Goal: Task Accomplishment & Management: Use online tool/utility

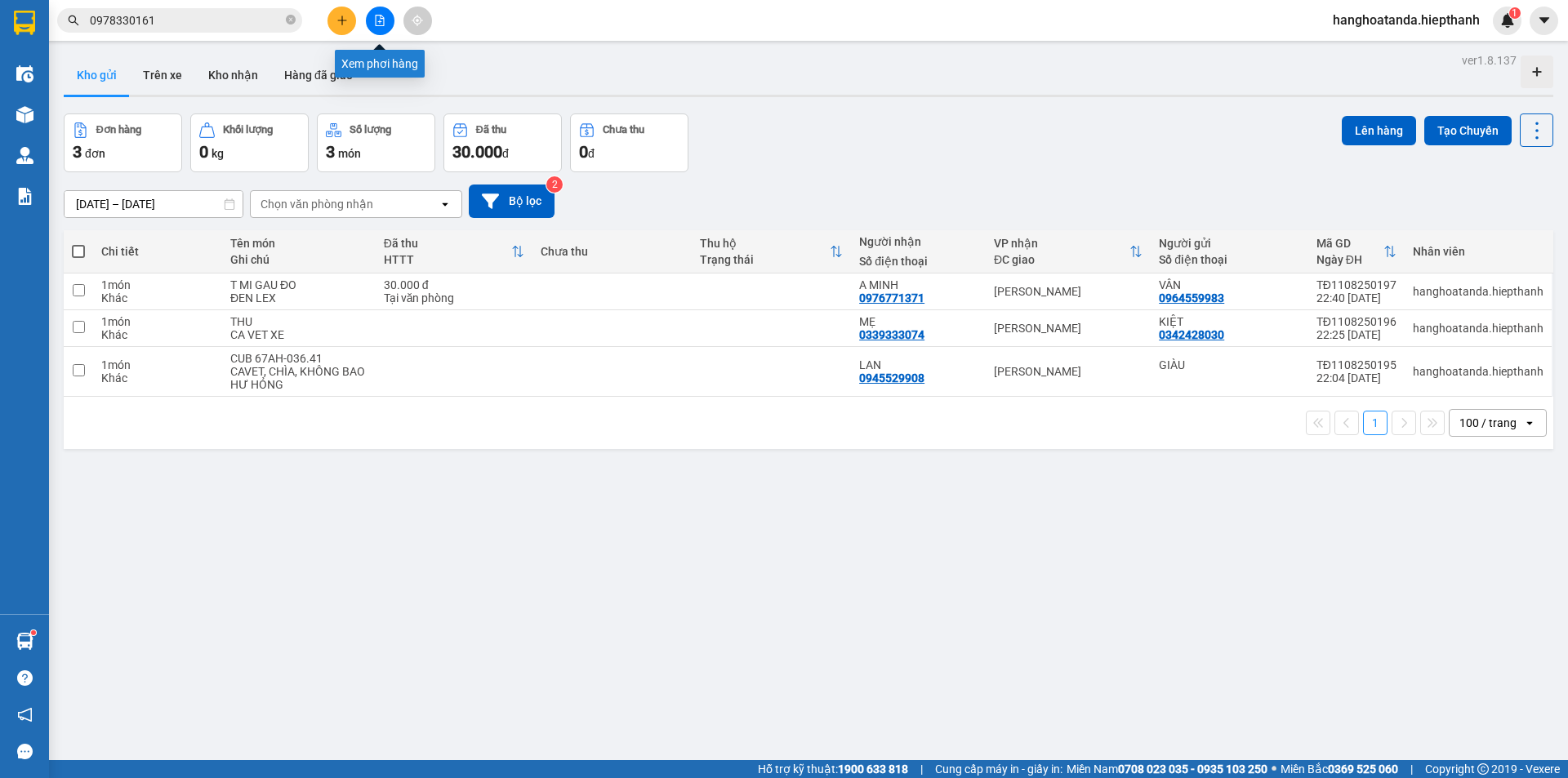
click at [380, 18] on icon "file-add" at bounding box center [380, 21] width 12 height 12
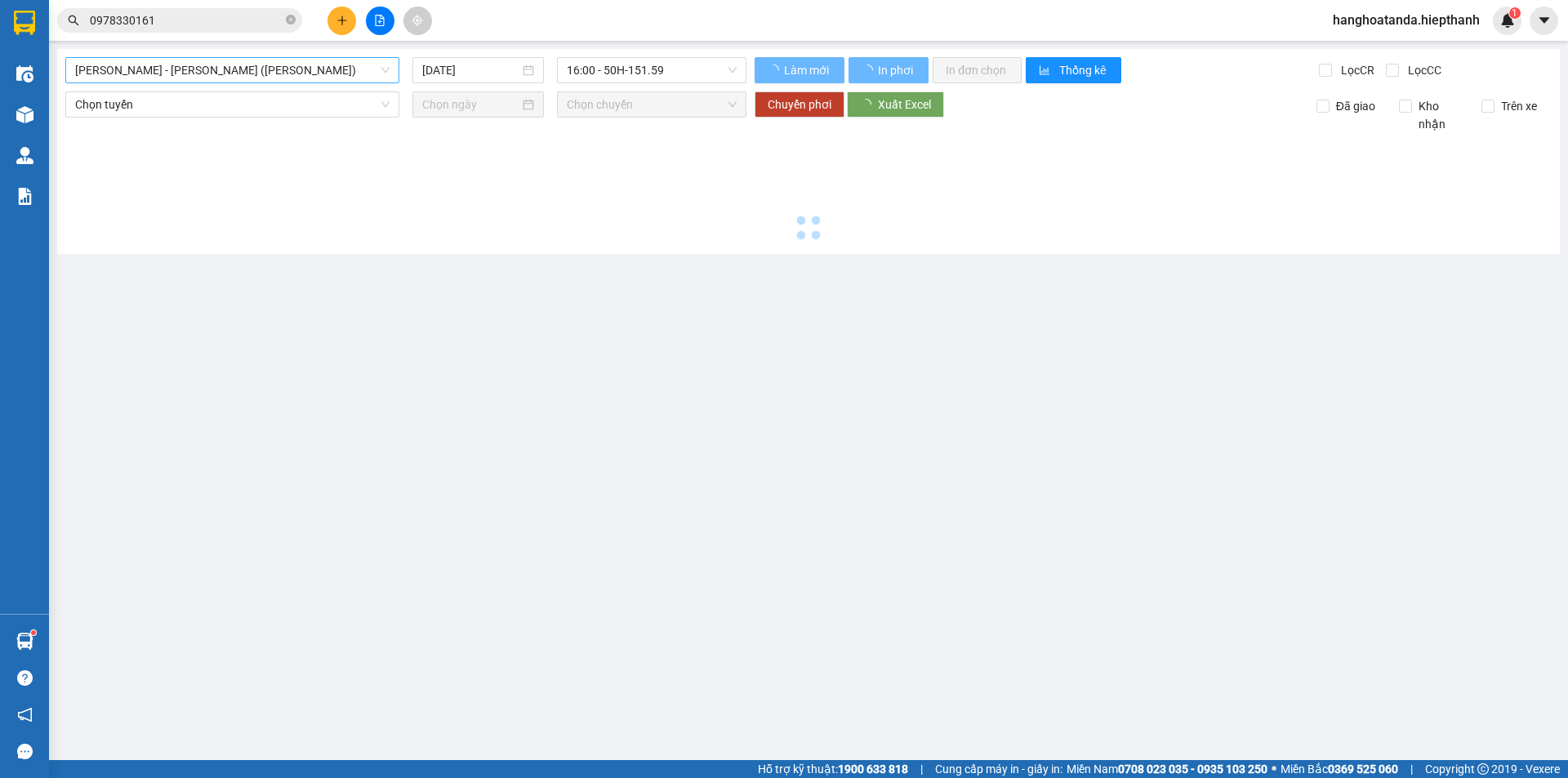
type input "[DATE]"
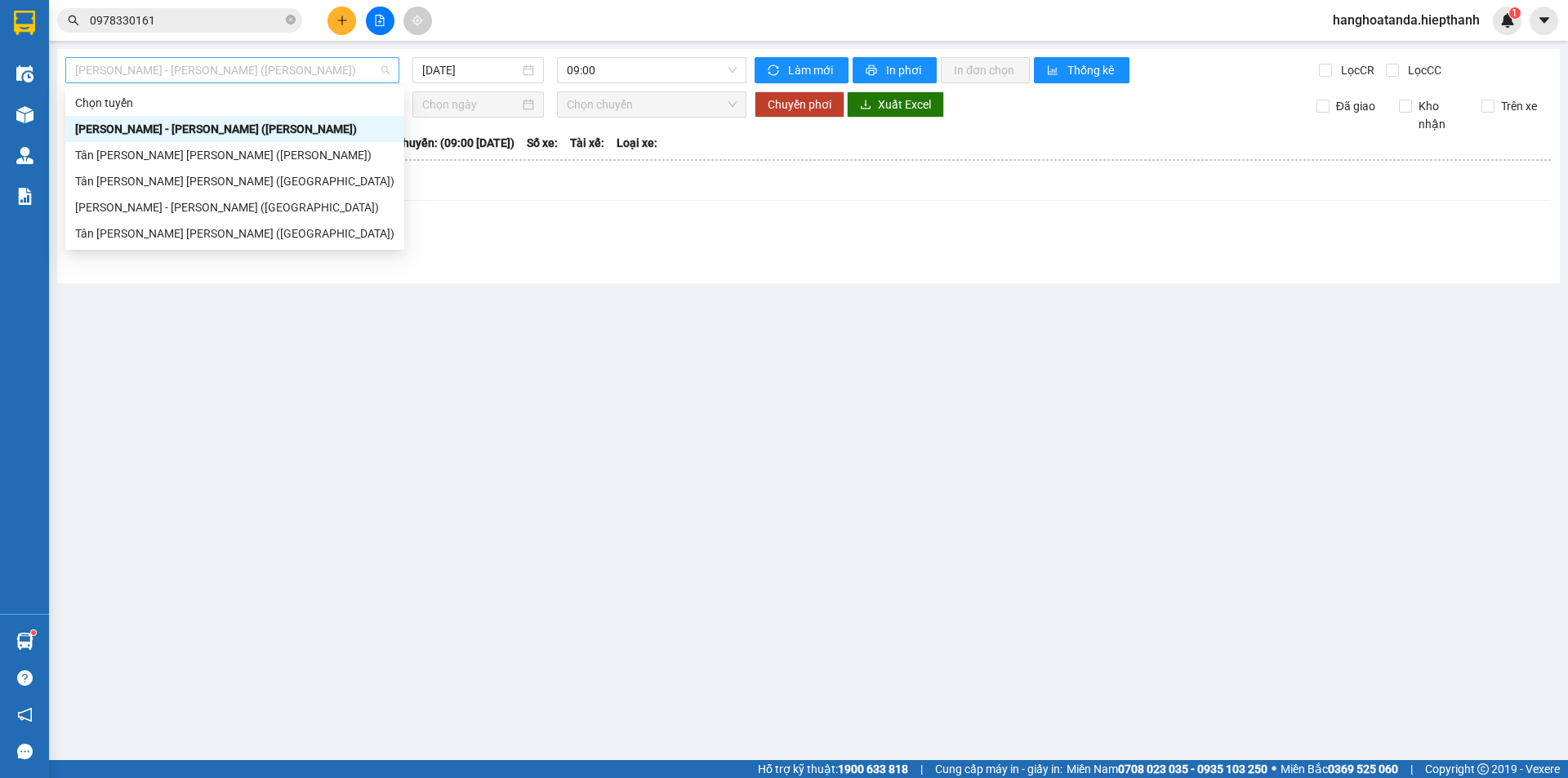
click at [270, 71] on span "[PERSON_NAME] - [PERSON_NAME] ([PERSON_NAME])" at bounding box center [232, 69] width 315 height 24
click at [230, 233] on div "Tân [PERSON_NAME] [PERSON_NAME] ([GEOGRAPHIC_DATA])" at bounding box center [235, 234] width 319 height 18
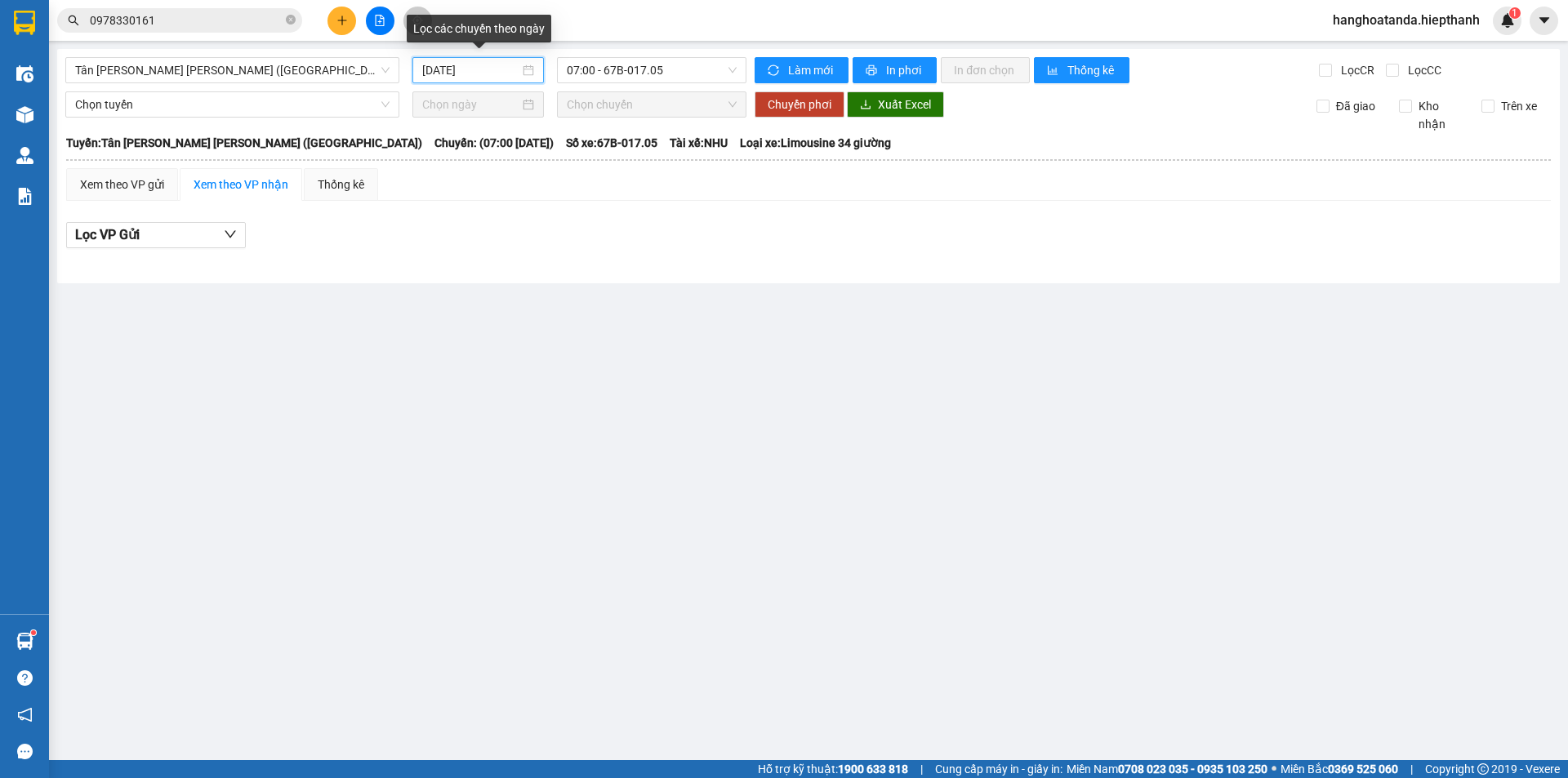
click at [466, 68] on input "[DATE]" at bounding box center [471, 70] width 97 height 18
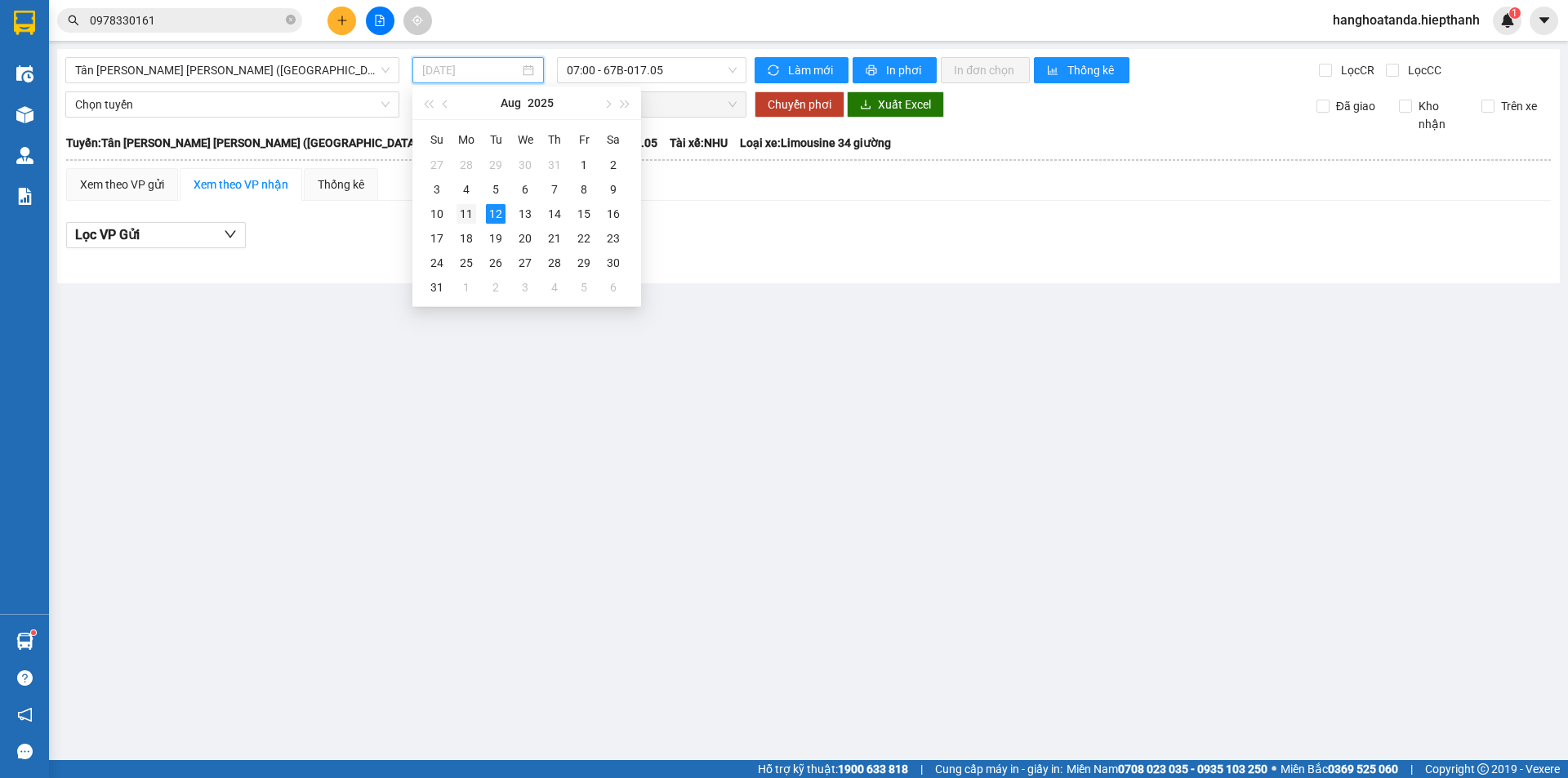
click at [464, 209] on div "11" at bounding box center [466, 214] width 19 height 19
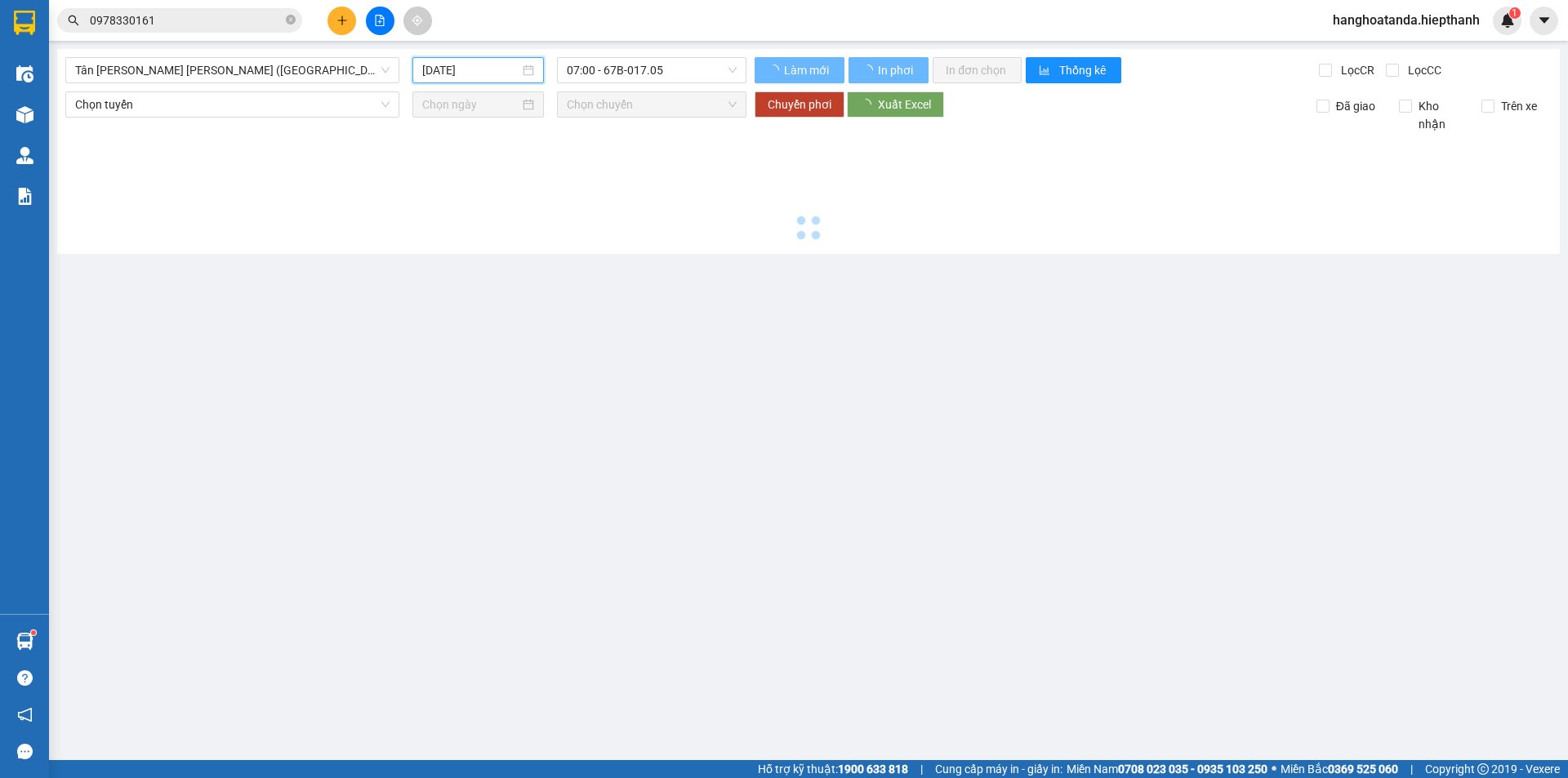
type input "[DATE]"
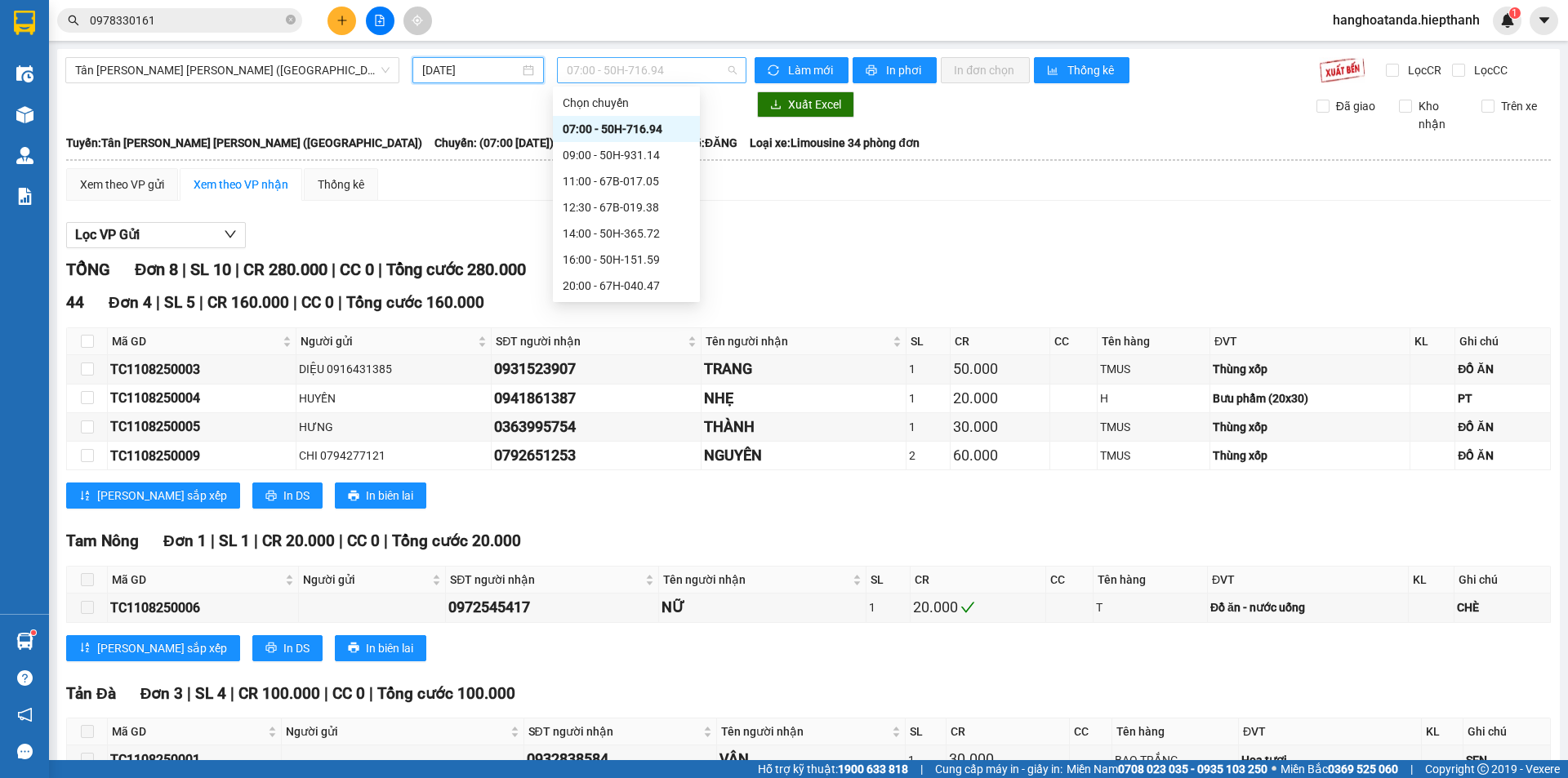
click at [622, 71] on span "07:00 - 50H-716.94" at bounding box center [651, 69] width 169 height 24
click at [629, 195] on div "22:00 - 50H-266.47" at bounding box center [626, 207] width 147 height 26
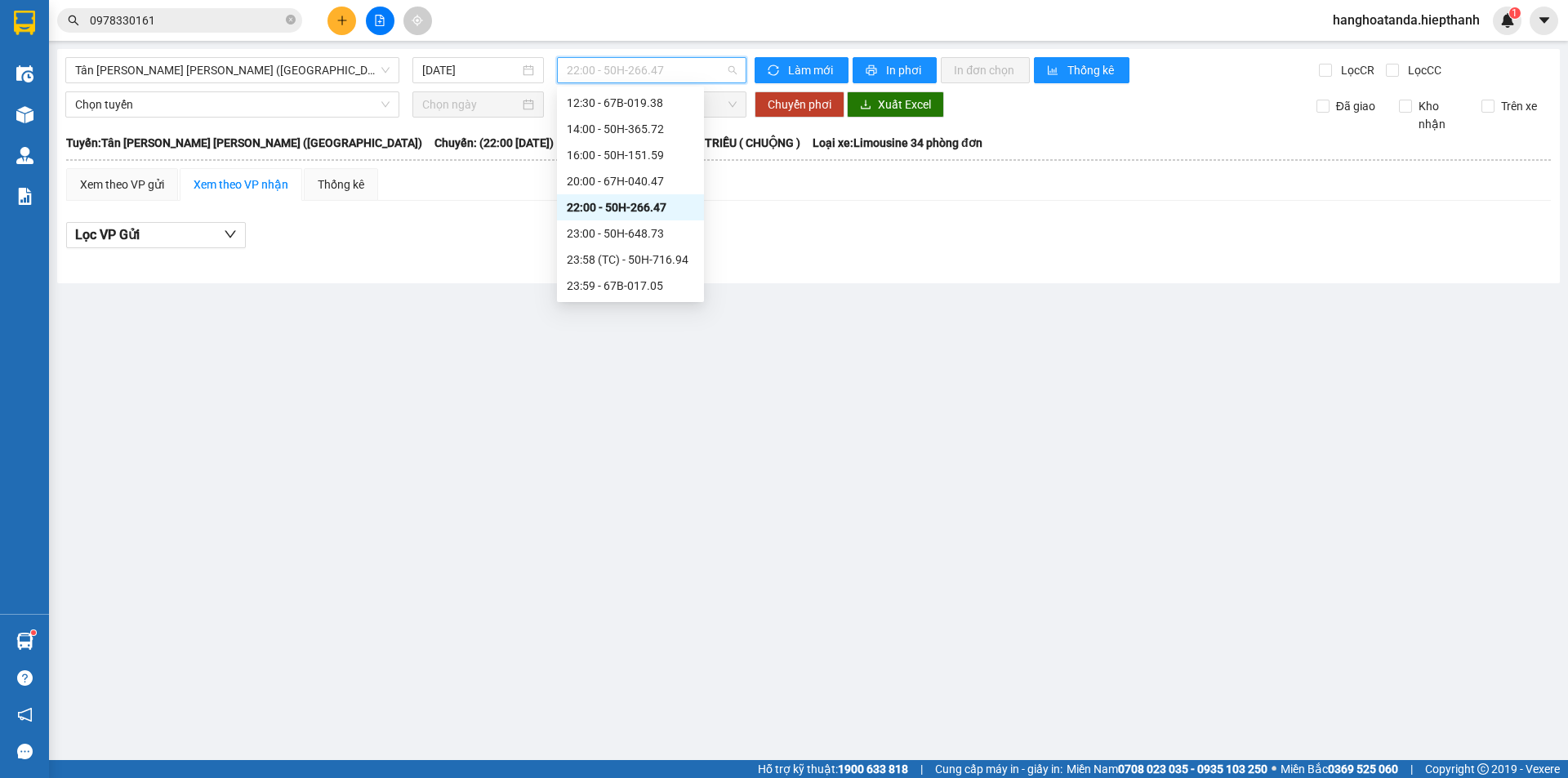
click at [609, 70] on span "22:00 - 50H-266.47" at bounding box center [651, 69] width 169 height 24
click at [624, 201] on div "22:00 - 50H-266.47" at bounding box center [630, 208] width 128 height 18
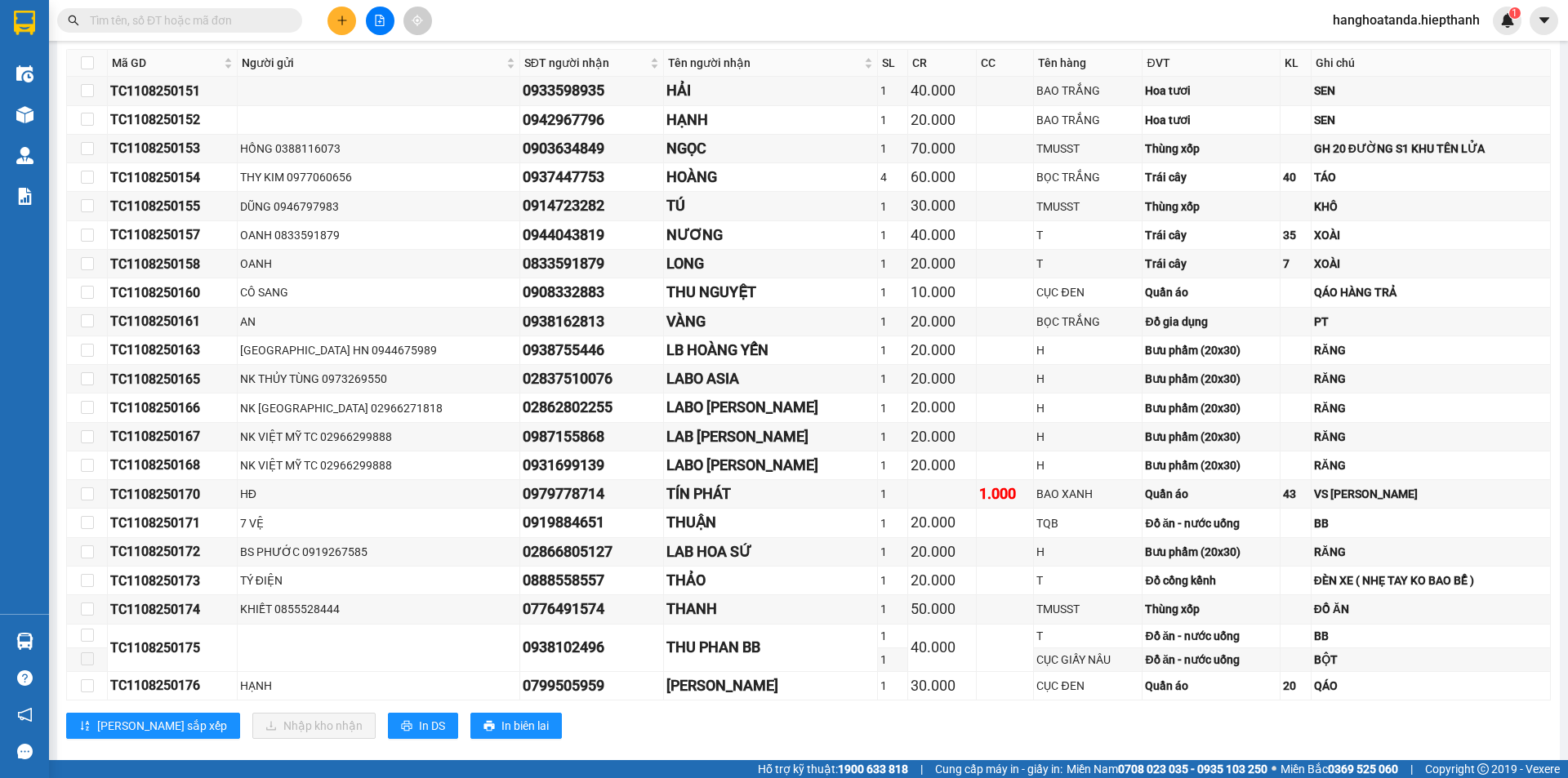
scroll to position [303, 0]
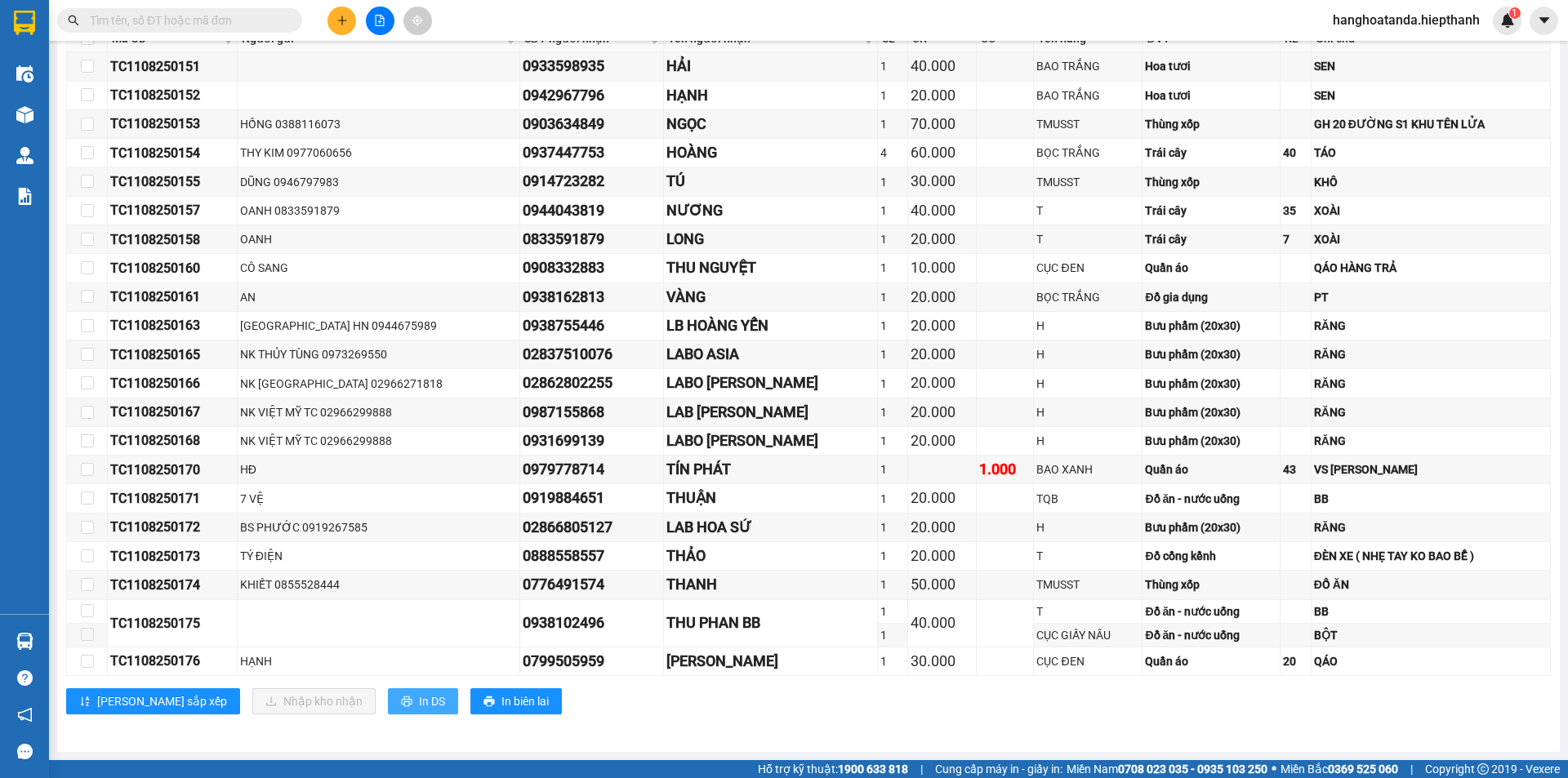
click at [419, 698] on span "In DS" at bounding box center [432, 701] width 26 height 18
click at [1246, 666] on div "Quần áo" at bounding box center [1210, 661] width 131 height 18
